Goal: Information Seeking & Learning: Find specific fact

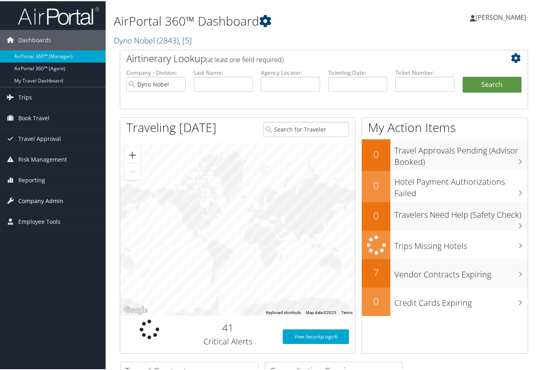
click at [48, 201] on span "Company Admin" at bounding box center [40, 200] width 45 height 20
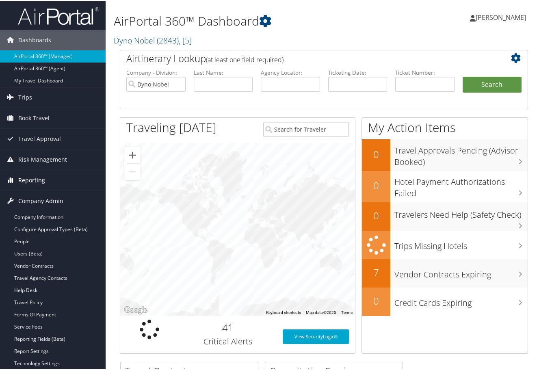
click at [32, 176] on span "Reporting" at bounding box center [31, 179] width 27 height 20
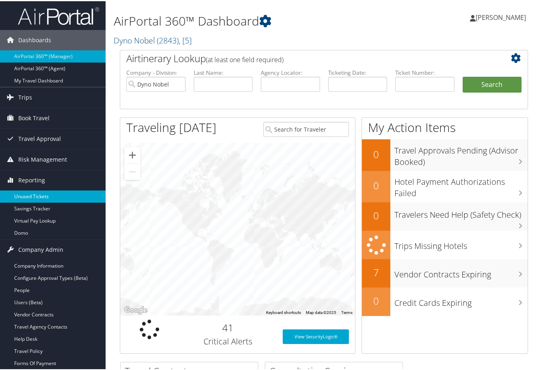
click at [38, 192] on link "Unused Tickets" at bounding box center [53, 195] width 106 height 12
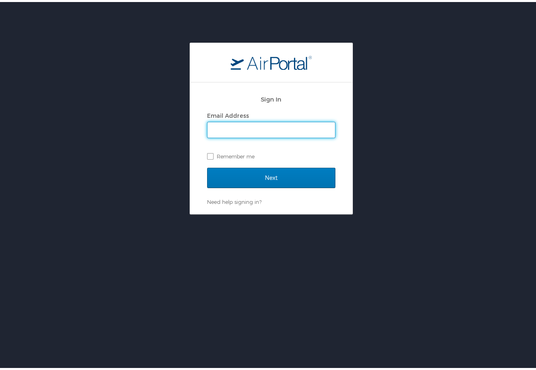
type input "kelly.weir@cbtravel.com"
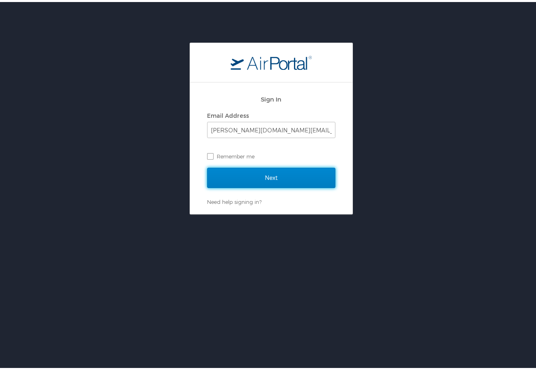
click at [271, 173] on input "Next" at bounding box center [271, 176] width 128 height 20
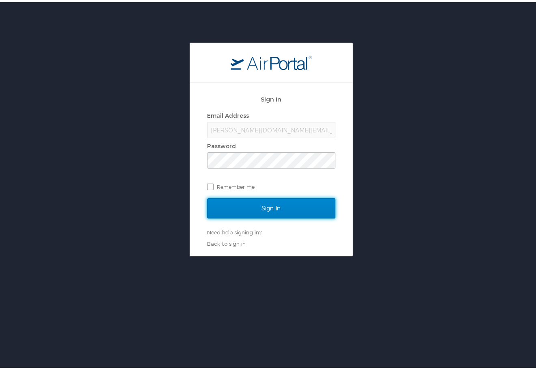
click at [262, 205] on input "Sign In" at bounding box center [271, 206] width 128 height 20
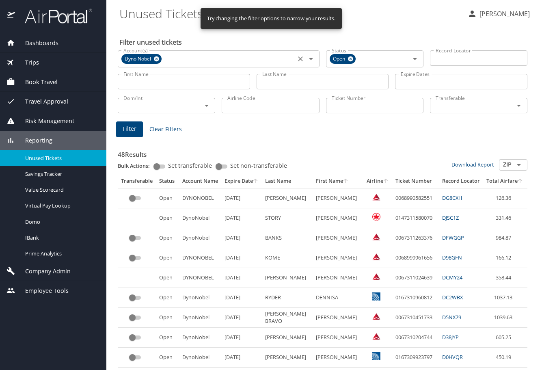
click at [157, 59] on icon at bounding box center [156, 58] width 6 height 9
click at [154, 60] on input "Account(s)" at bounding box center [206, 58] width 173 height 11
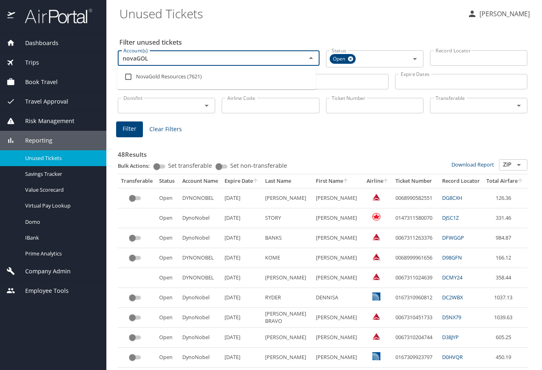
type input "novaGOLD"
click at [128, 76] on input "checkbox" at bounding box center [128, 76] width 15 height 15
checkbox input "true"
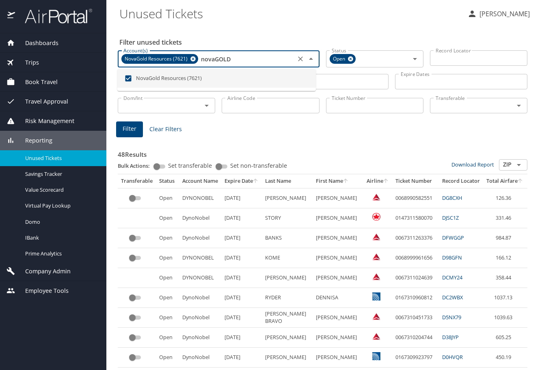
type input "novaGOLD"
click at [322, 82] on input "Last Name" at bounding box center [323, 81] width 132 height 15
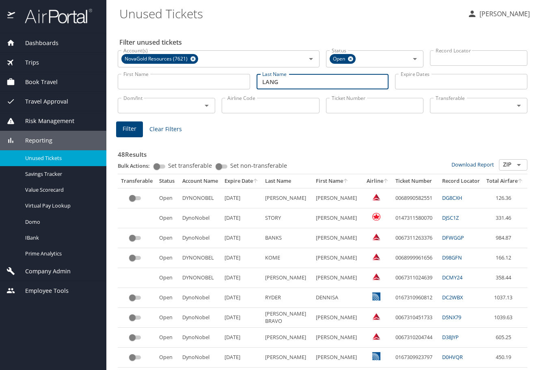
type input "lang"
click at [129, 129] on span "Filter" at bounding box center [130, 129] width 14 height 10
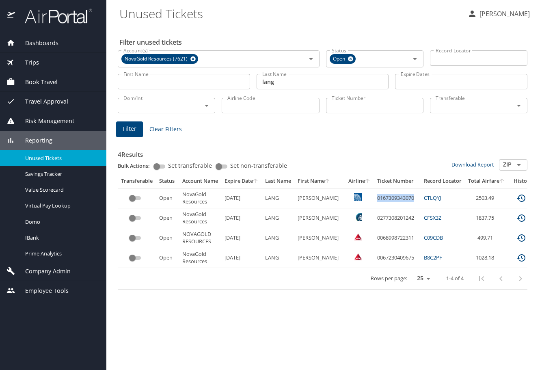
drag, startPoint x: 386, startPoint y: 198, endPoint x: 411, endPoint y: 198, distance: 24.8
click at [411, 198] on td "0167309343070" at bounding box center [397, 198] width 47 height 20
copy td "0167309343070"
click at [60, 71] on div "Trips" at bounding box center [53, 62] width 106 height 19
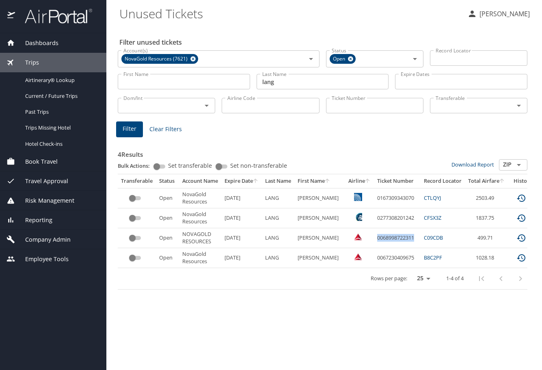
drag, startPoint x: 371, startPoint y: 240, endPoint x: 410, endPoint y: 238, distance: 38.2
click at [410, 238] on td "0068998722311" at bounding box center [397, 238] width 47 height 20
copy td "0068998722311"
drag, startPoint x: 474, startPoint y: 237, endPoint x: 492, endPoint y: 237, distance: 17.9
click at [492, 237] on td "499.71" at bounding box center [486, 238] width 43 height 20
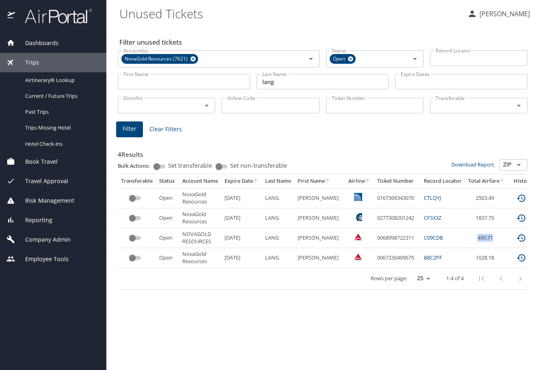
copy td "499.71"
